Goal: Ask a question

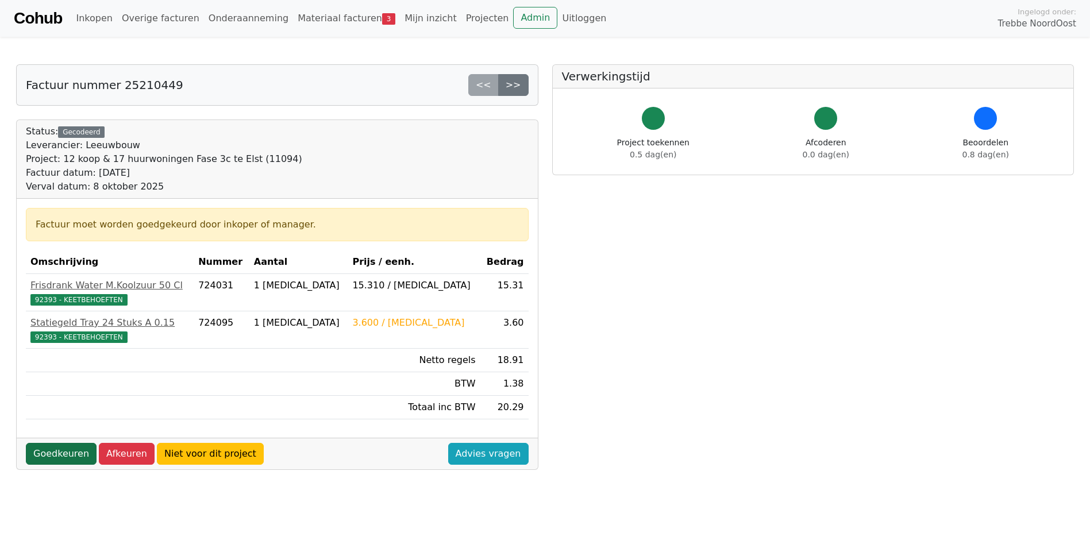
click at [62, 457] on link "Goedkeuren" at bounding box center [61, 454] width 71 height 22
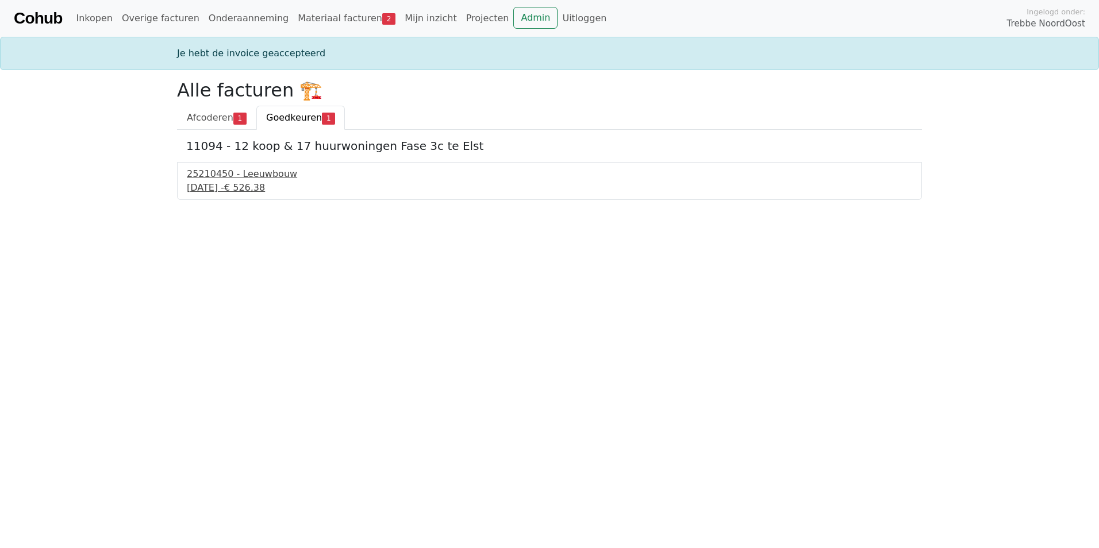
click at [256, 181] on div "8 september 2025 - € 526,38" at bounding box center [549, 188] width 725 height 14
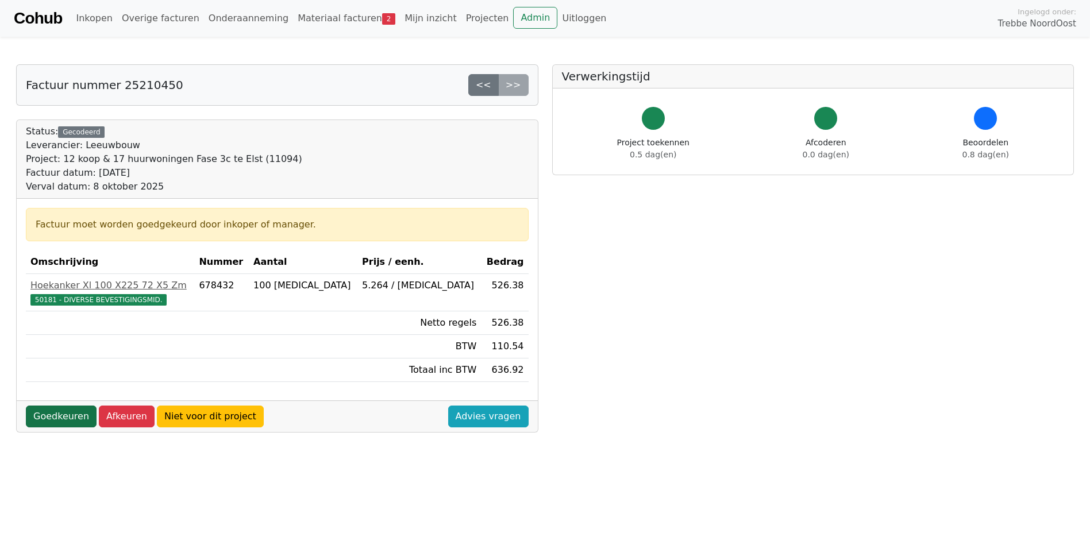
click at [72, 411] on link "Goedkeuren" at bounding box center [61, 417] width 71 height 22
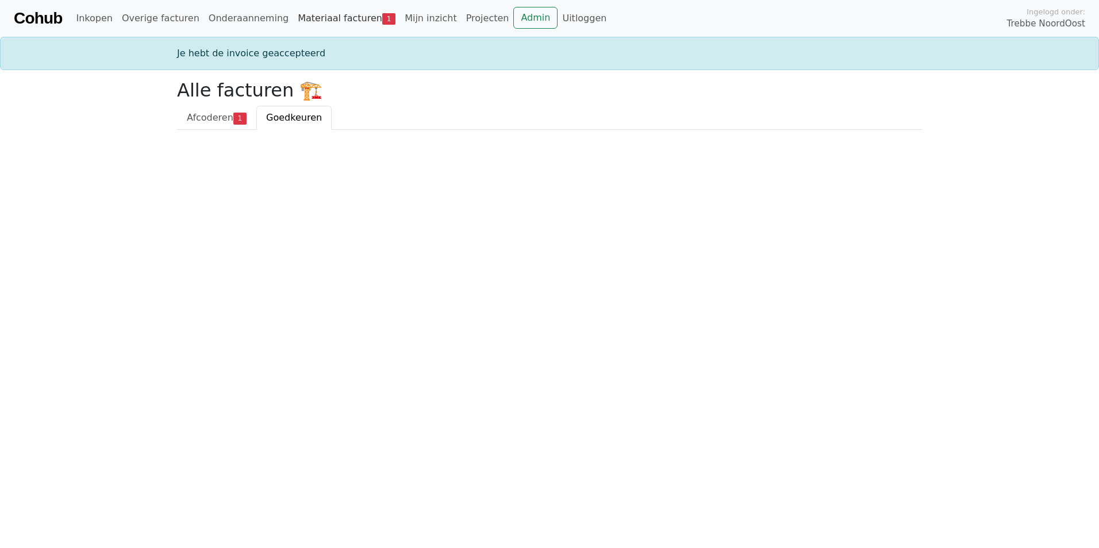
click at [323, 14] on link "Materiaal facturen 1" at bounding box center [346, 18] width 107 height 23
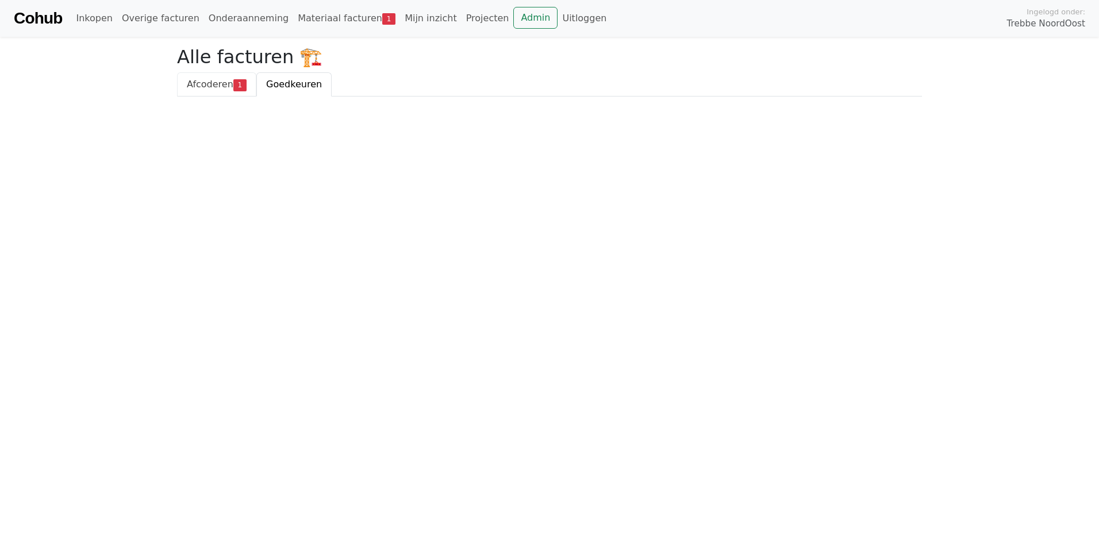
click at [210, 82] on span "Afcoderen" at bounding box center [210, 84] width 47 height 11
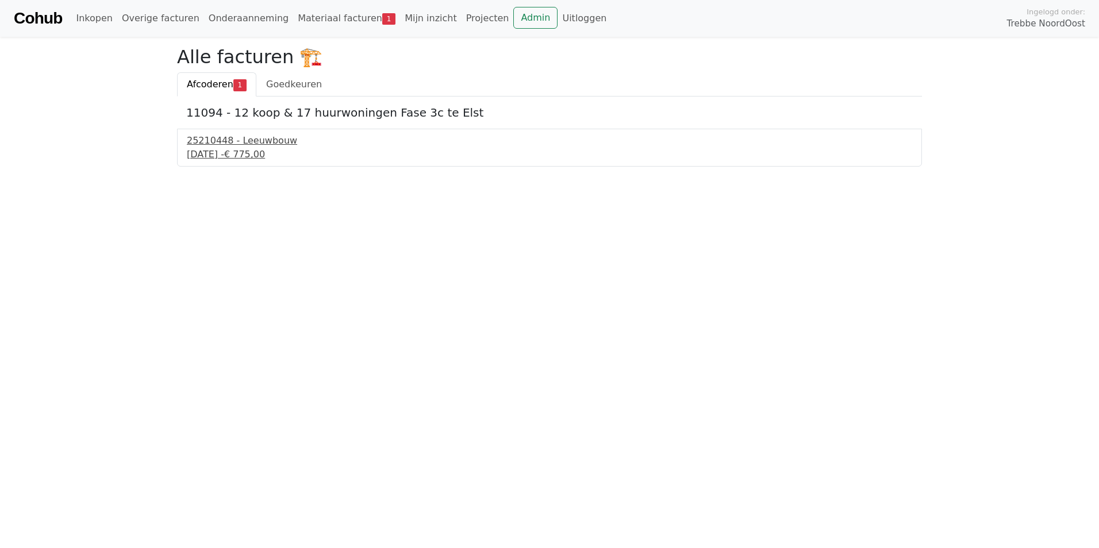
click at [225, 149] on div "8 september 2025 - € 775,00" at bounding box center [549, 155] width 725 height 14
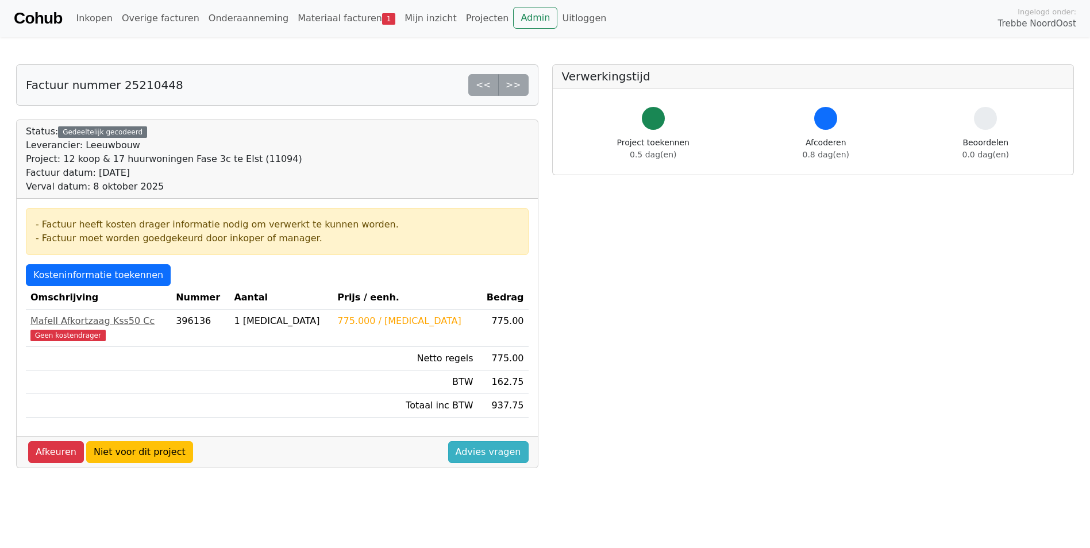
click at [482, 459] on link "Advies vragen" at bounding box center [488, 452] width 80 height 22
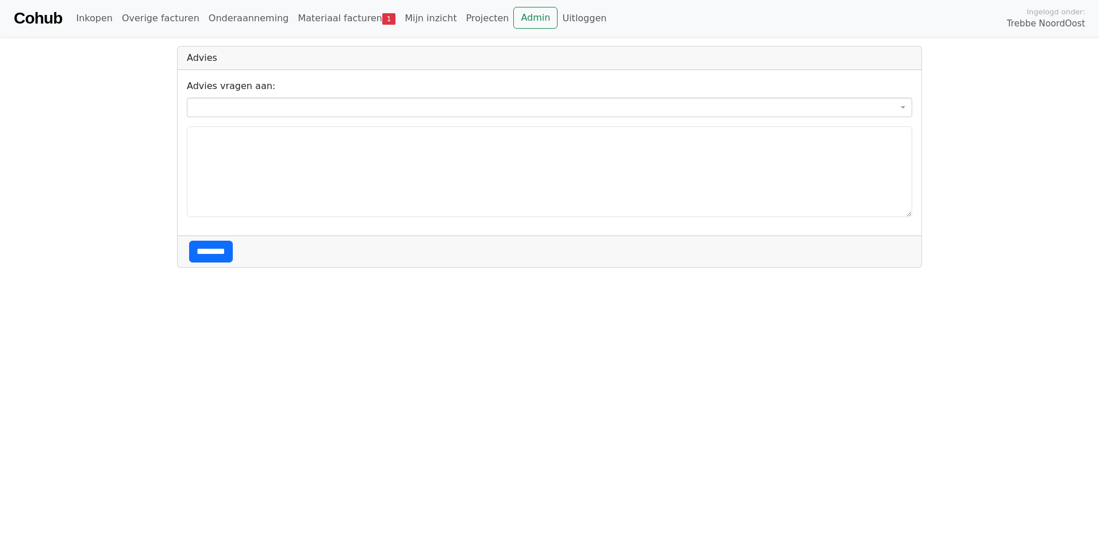
click at [247, 103] on span at bounding box center [549, 108] width 725 height 20
